Goal: Information Seeking & Learning: Check status

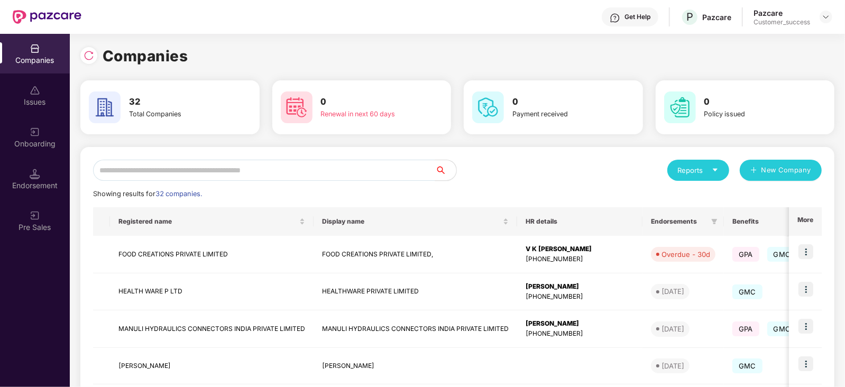
scroll to position [0, 1]
click at [140, 172] on input "text" at bounding box center [264, 170] width 342 height 21
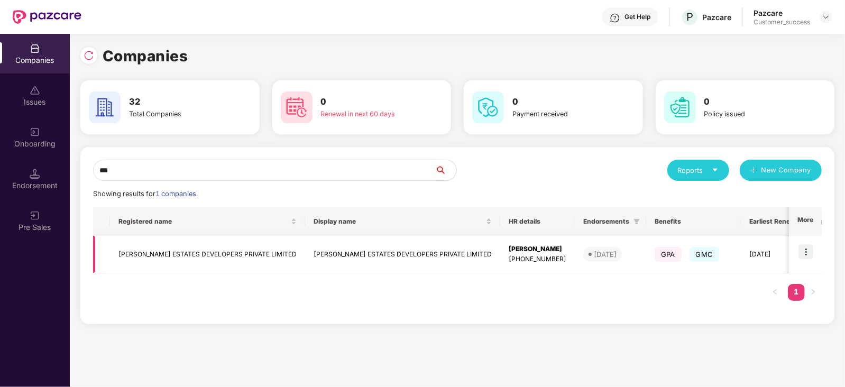
type input "***"
drag, startPoint x: 280, startPoint y: 250, endPoint x: 116, endPoint y: 254, distance: 164.0
click at [116, 254] on td "[PERSON_NAME] ESTATES DEVELOPERS PRIVATE LIMITED" at bounding box center [207, 255] width 195 height 38
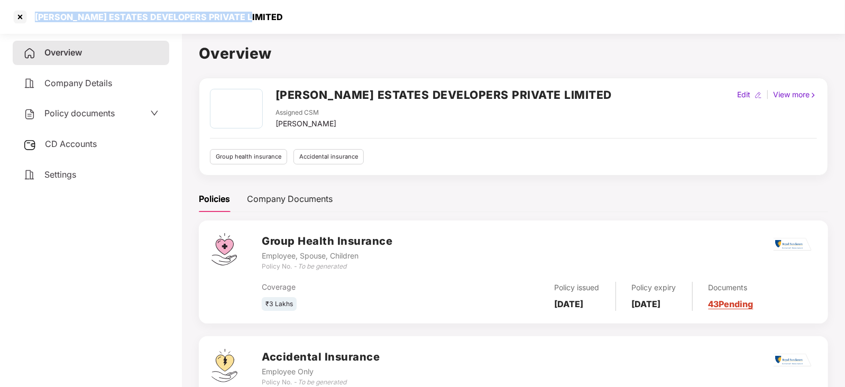
drag, startPoint x: 246, startPoint y: 15, endPoint x: 36, endPoint y: 22, distance: 209.5
click at [36, 22] on div "[PERSON_NAME] ESTATES DEVELOPERS PRIVATE LIMITED" at bounding box center [156, 17] width 254 height 11
copy div "[PERSON_NAME] ESTATES DEVELOPERS PRIVATE LIMITED"
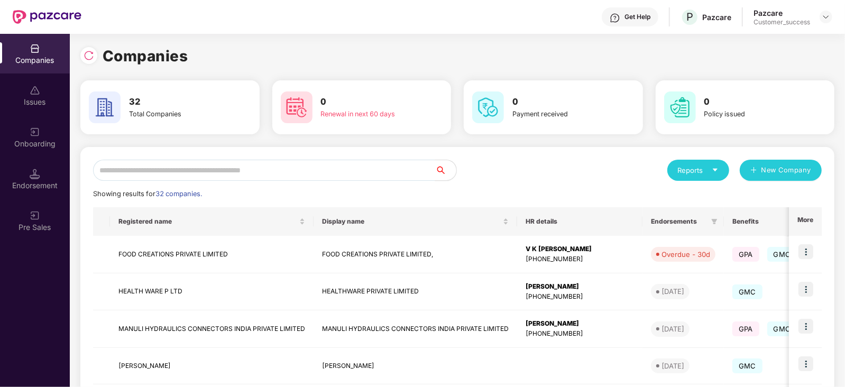
scroll to position [0, 1]
click at [208, 171] on input "text" at bounding box center [264, 170] width 342 height 21
type input "*"
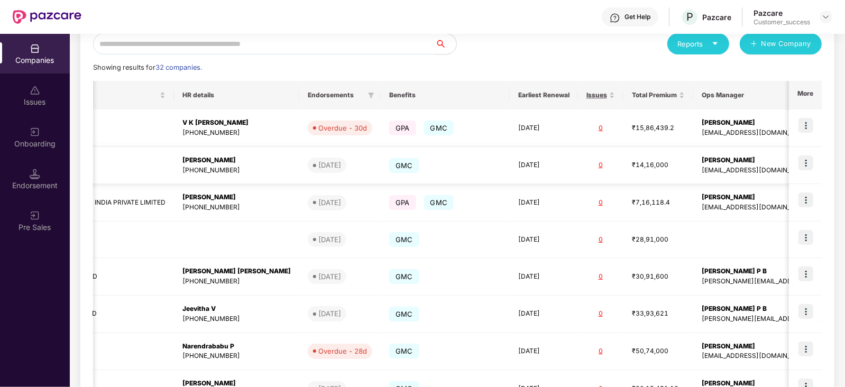
scroll to position [0, 0]
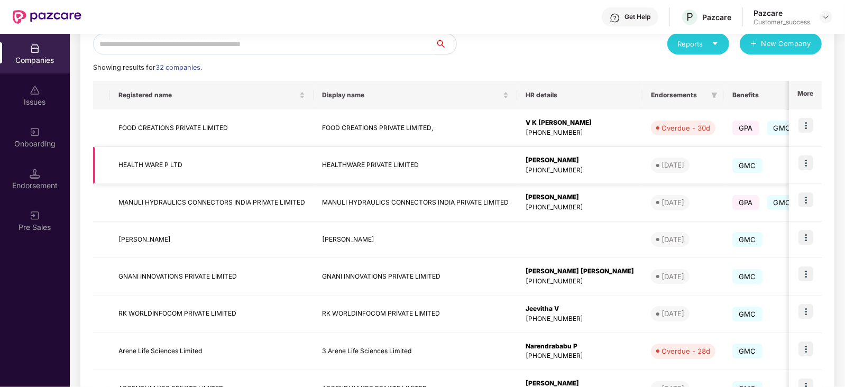
click at [392, 161] on td "HEALTHWARE PRIVATE LIMITED" at bounding box center [416, 166] width 204 height 38
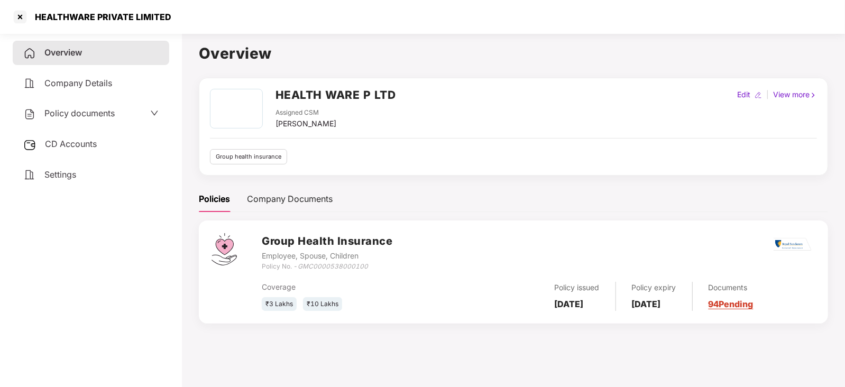
click at [753, 298] on div "Documents 94 Pending" at bounding box center [723, 296] width 61 height 29
click at [753, 308] on link "94 Pending" at bounding box center [730, 304] width 45 height 11
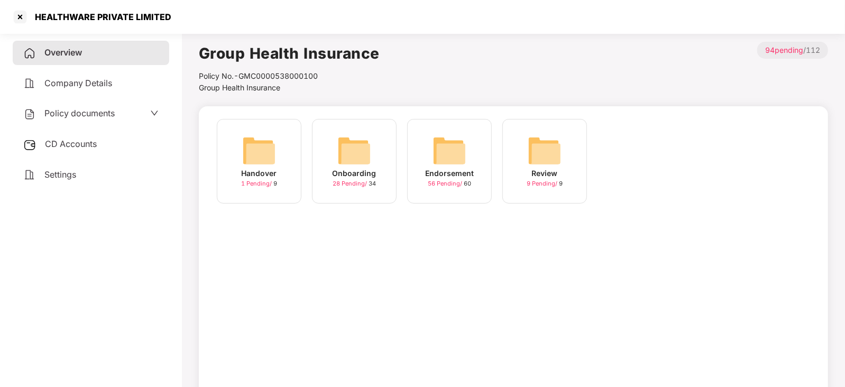
click at [454, 144] on img at bounding box center [449, 151] width 34 height 34
click at [354, 149] on img at bounding box center [354, 151] width 34 height 34
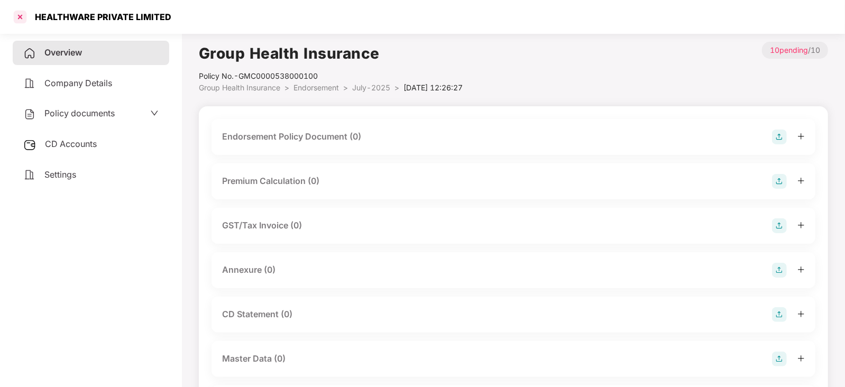
click at [19, 19] on div at bounding box center [20, 16] width 17 height 17
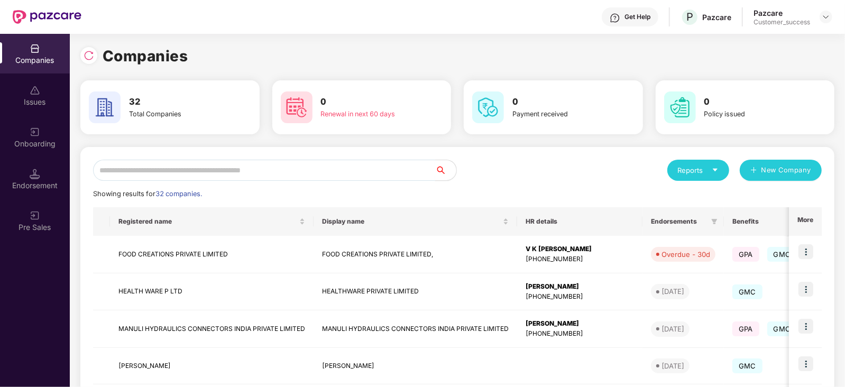
click at [204, 167] on input "text" at bounding box center [264, 170] width 342 height 21
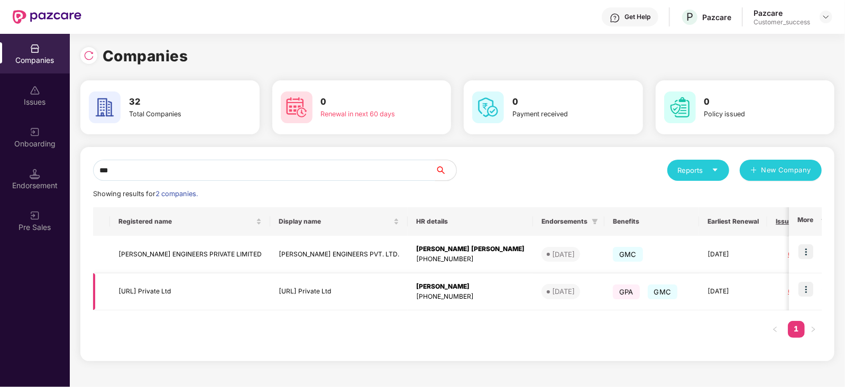
type input "***"
click at [416, 287] on div "[PERSON_NAME]" at bounding box center [470, 287] width 108 height 10
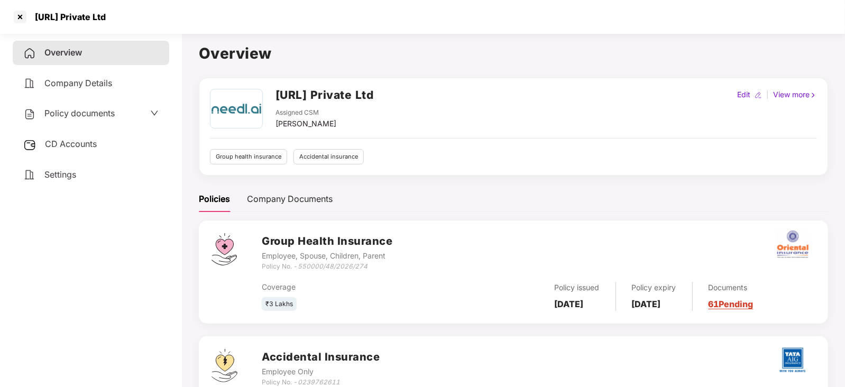
scroll to position [77, 0]
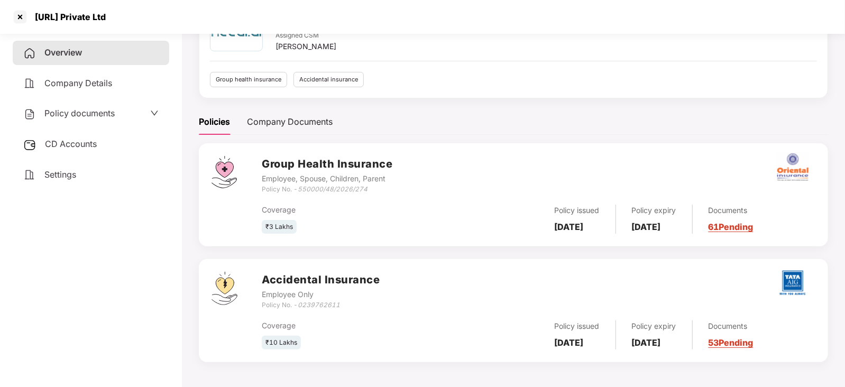
click at [579, 231] on b "[DATE]" at bounding box center [569, 227] width 29 height 11
click at [751, 225] on link "61 Pending" at bounding box center [730, 227] width 45 height 11
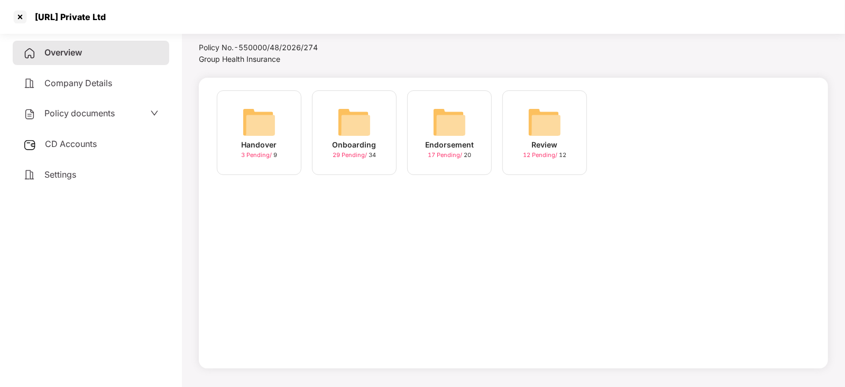
click at [439, 123] on img at bounding box center [449, 122] width 34 height 34
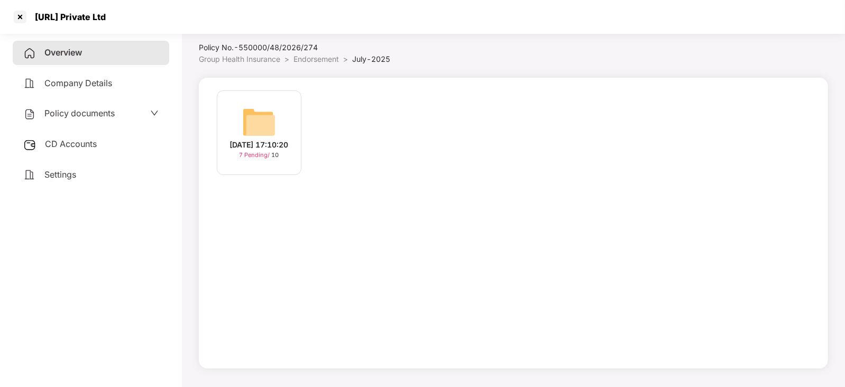
click at [259, 125] on img at bounding box center [259, 122] width 34 height 34
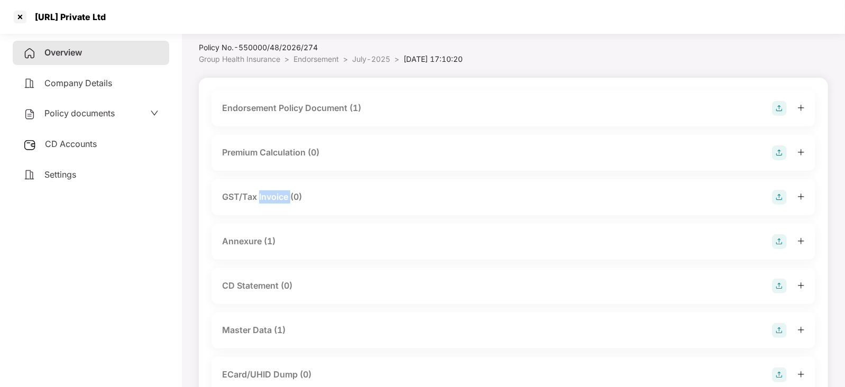
scroll to position [77, 0]
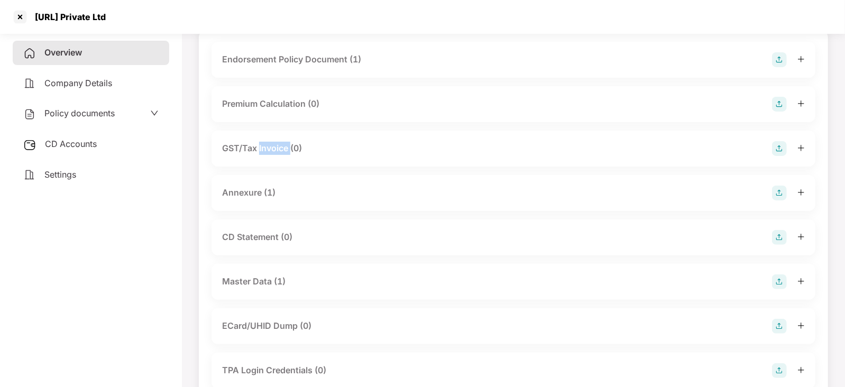
click at [259, 125] on div "Endorsement Policy Document (1) Premium Calculation (0) GST/Tax Invoice (0) Ann…" at bounding box center [513, 264] width 604 height 444
click at [261, 280] on div "Master Data (1)" at bounding box center [253, 281] width 63 height 13
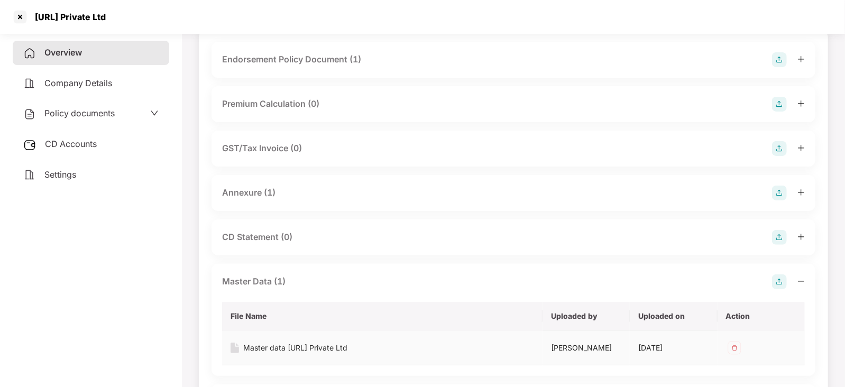
click at [299, 345] on div "Master data [URL] Private Ltd" at bounding box center [295, 348] width 104 height 12
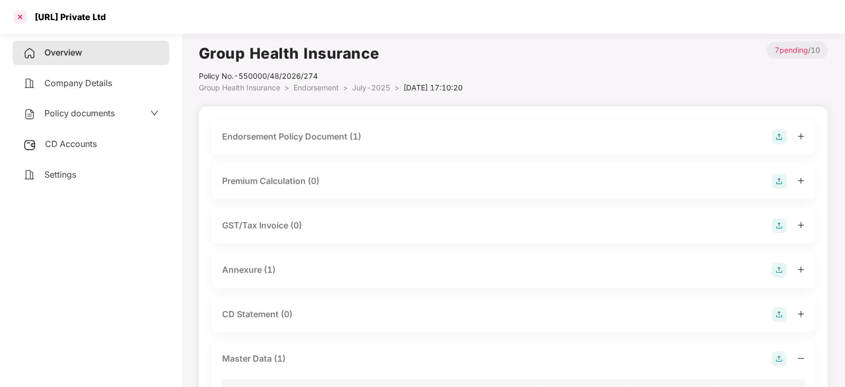
click at [19, 15] on div at bounding box center [20, 16] width 17 height 17
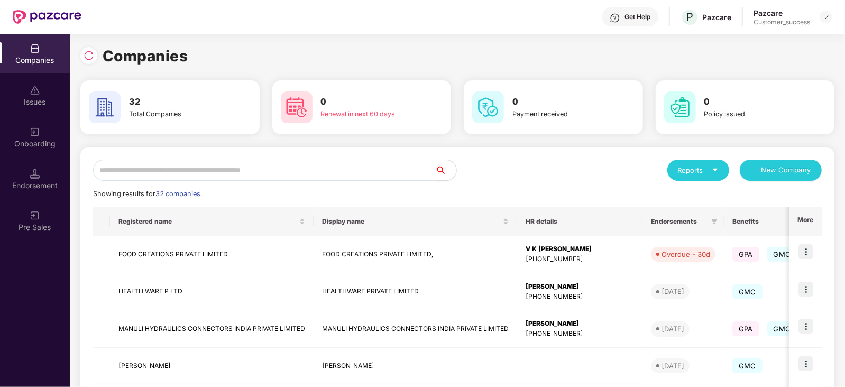
click at [152, 164] on input "text" at bounding box center [264, 170] width 342 height 21
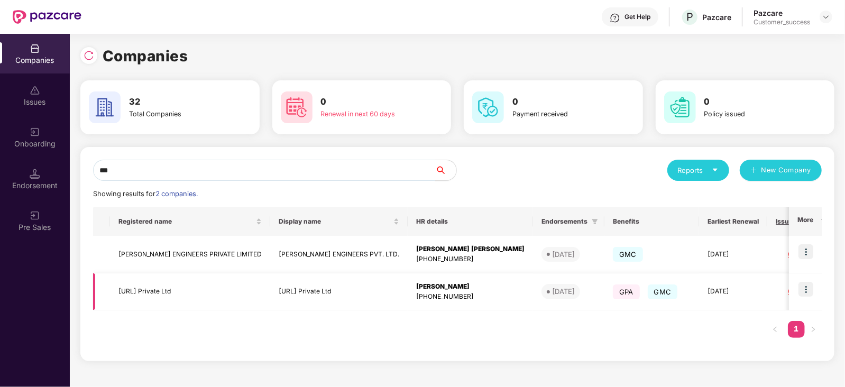
type input "***"
click at [416, 286] on div "[PERSON_NAME]" at bounding box center [470, 287] width 108 height 10
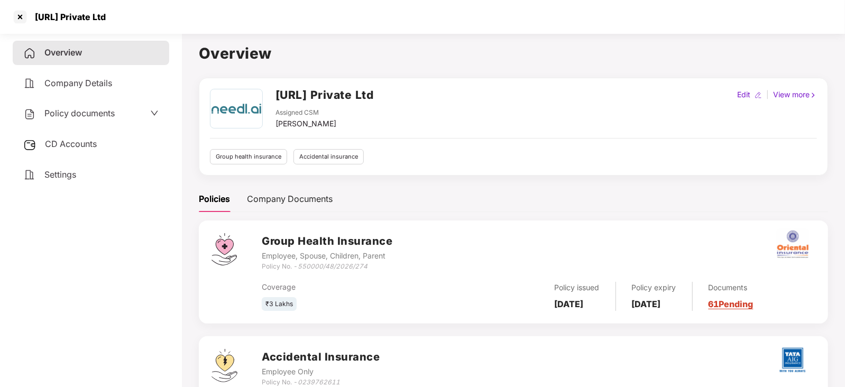
scroll to position [77, 0]
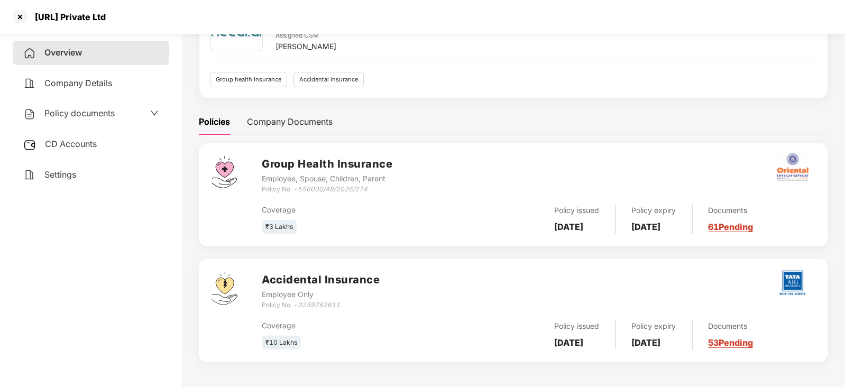
click at [753, 340] on link "53 Pending" at bounding box center [730, 342] width 45 height 11
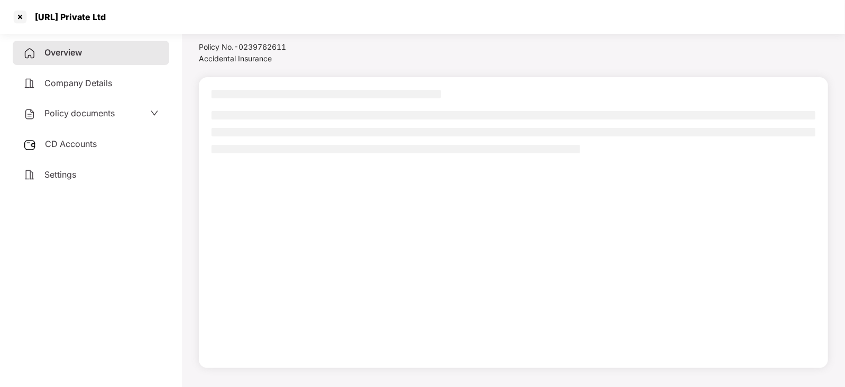
scroll to position [29, 0]
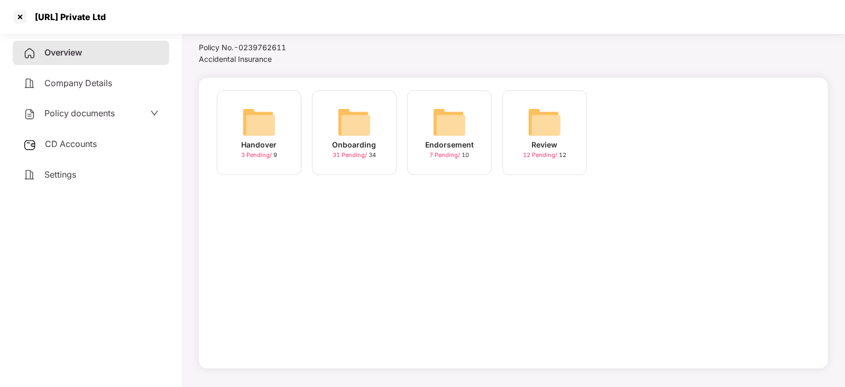
click at [449, 126] on img at bounding box center [449, 122] width 34 height 34
click at [445, 119] on img at bounding box center [449, 122] width 34 height 34
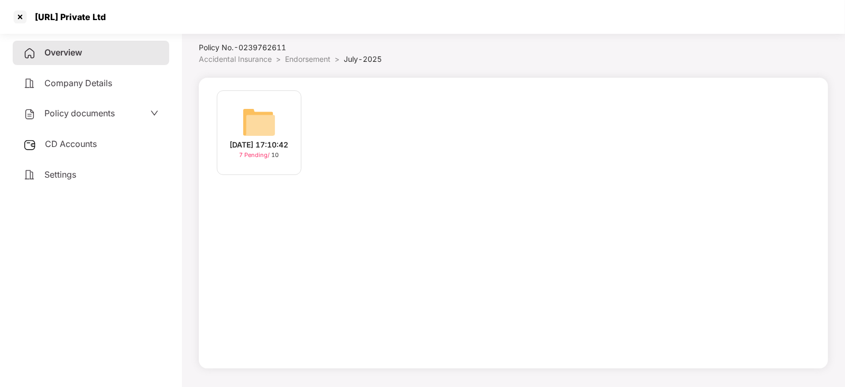
click at [264, 119] on img at bounding box center [259, 122] width 34 height 34
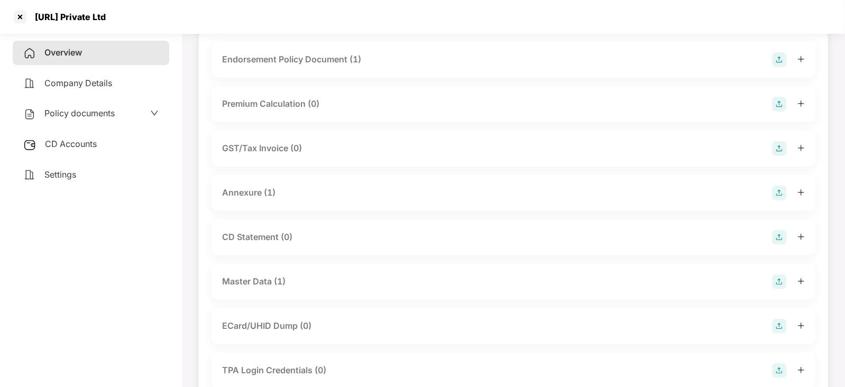
click at [247, 276] on div "Master Data (1)" at bounding box center [253, 281] width 63 height 13
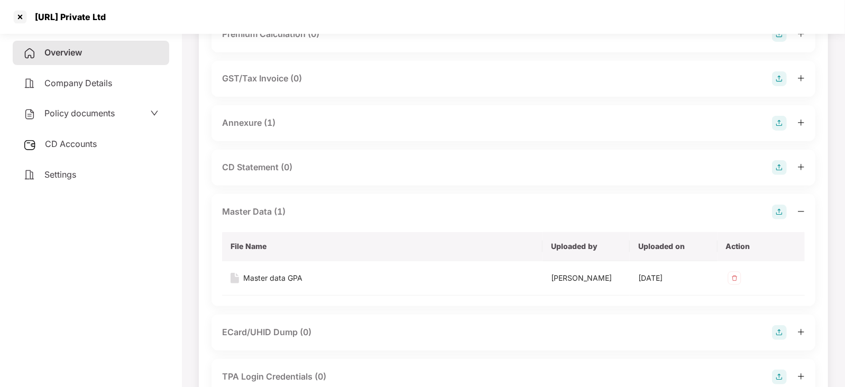
scroll to position [148, 0]
click at [279, 278] on div "Master data GPA" at bounding box center [272, 277] width 59 height 12
